Goal: Task Accomplishment & Management: Use online tool/utility

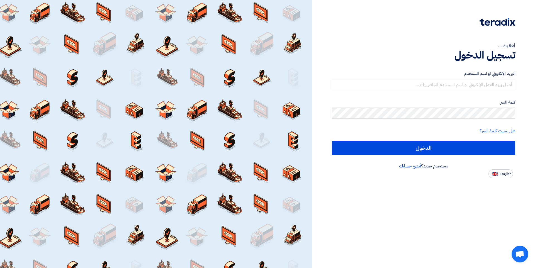
type input "[EMAIL_ADDRESS][DOMAIN_NAME]"
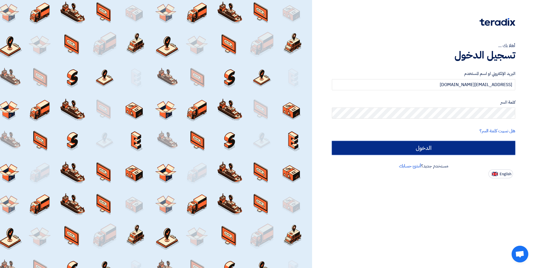
drag, startPoint x: 413, startPoint y: 152, endPoint x: 412, endPoint y: 144, distance: 7.8
click at [413, 151] on input "الدخول" at bounding box center [423, 148] width 183 height 14
type input "Sign in"
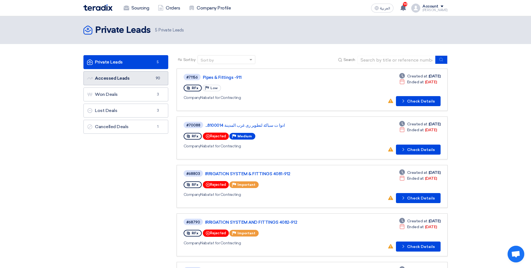
click at [137, 78] on link "Accessed Leads Accessed Leads 90" at bounding box center [125, 78] width 85 height 14
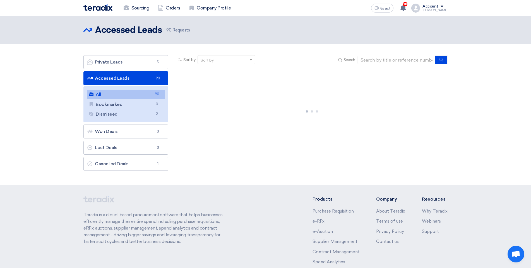
click at [137, 78] on link "Accessed Leads Accessed Leads 90" at bounding box center [125, 78] width 85 height 14
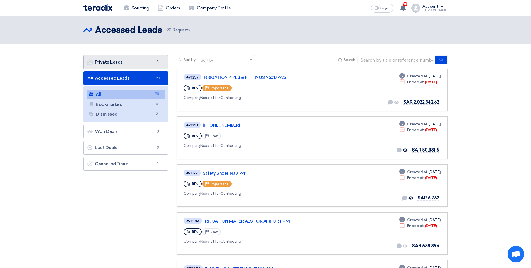
click at [120, 64] on link "Private Leads Private Leads 5" at bounding box center [125, 62] width 85 height 14
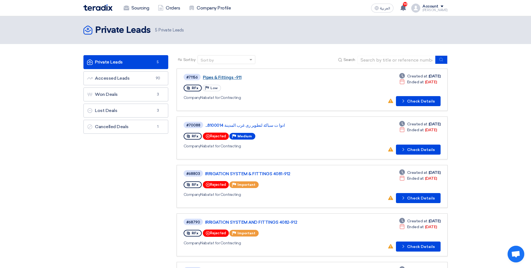
click at [229, 78] on link "Pipes & Fittings -911" at bounding box center [272, 77] width 139 height 5
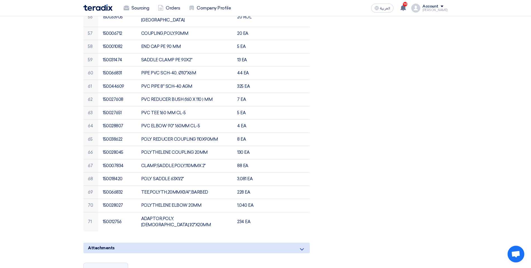
scroll to position [922, 0]
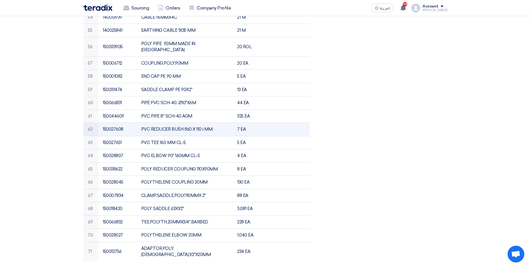
drag, startPoint x: 349, startPoint y: 90, endPoint x: 306, endPoint y: 93, distance: 42.5
click at [306, 123] on td at bounding box center [290, 129] width 38 height 13
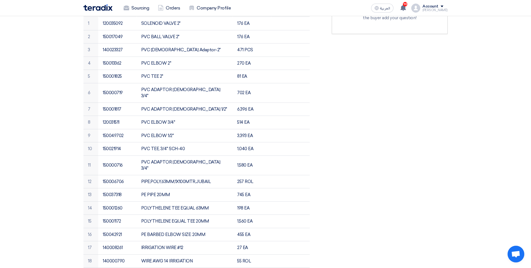
scroll to position [175, 0]
